Goal: Find specific page/section: Find specific page/section

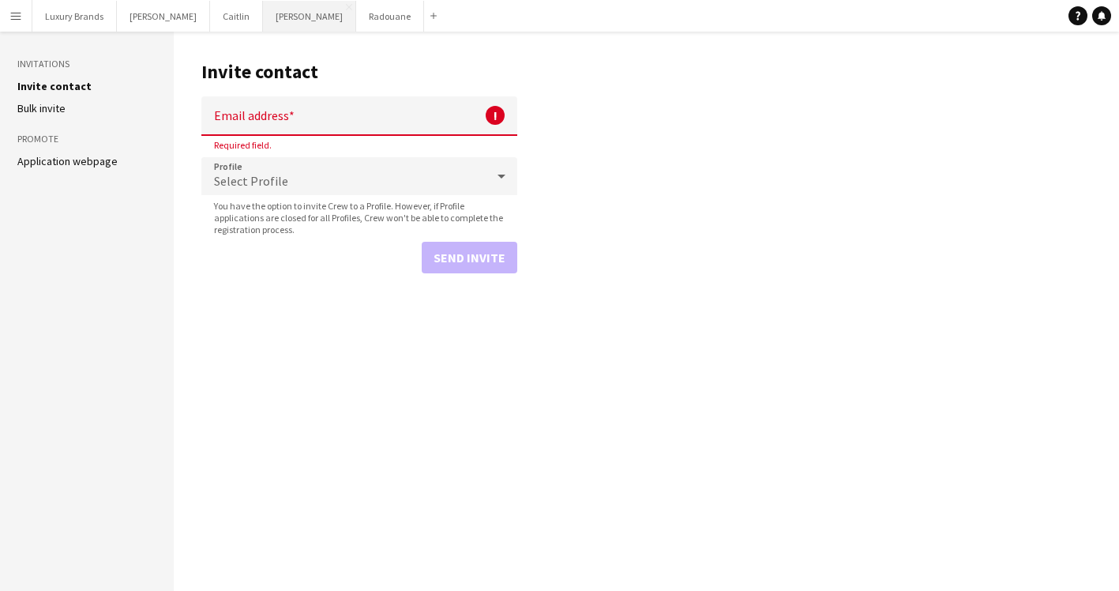
click at [263, 20] on button "[PERSON_NAME]" at bounding box center [309, 16] width 93 height 31
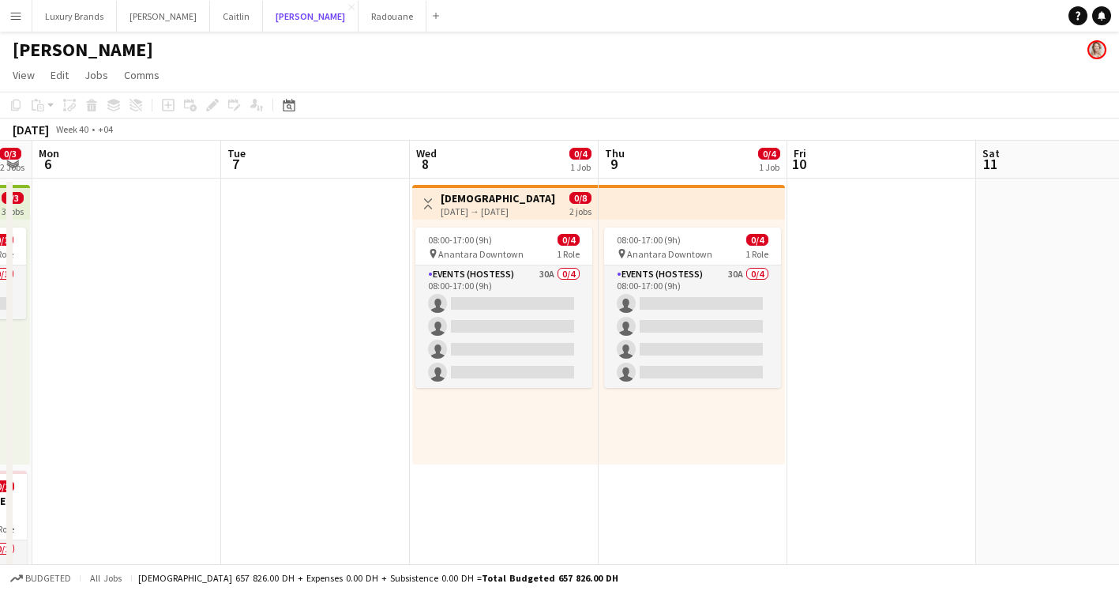
scroll to position [0, 540]
